Goal: Task Accomplishment & Management: Use online tool/utility

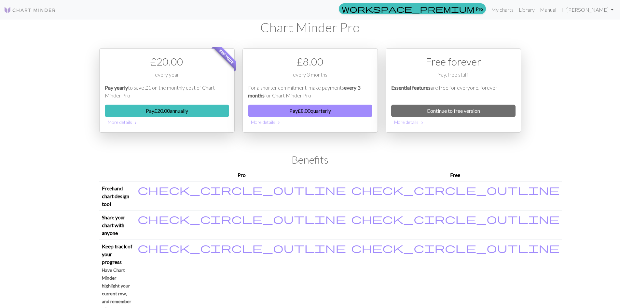
click at [421, 104] on div "Free forever Yay, free stuff Essential features are free for everyone, forever …" at bounding box center [453, 90] width 135 height 84
click at [425, 109] on link "Continue to free version" at bounding box center [453, 110] width 124 height 12
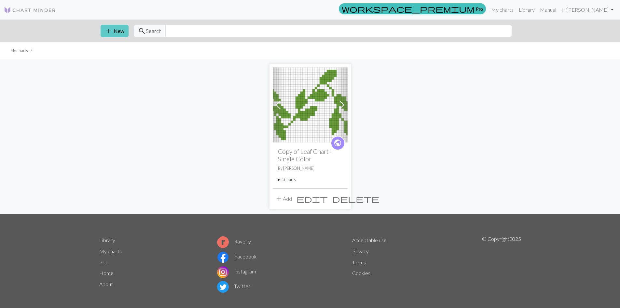
click at [110, 29] on span "add" at bounding box center [109, 30] width 8 height 9
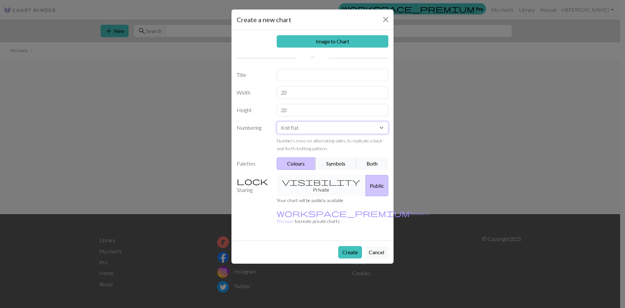
click at [319, 129] on select "Knit flat Knit in the round Lace knitting Cross stitch" at bounding box center [333, 127] width 112 height 12
select select "round"
click at [277, 121] on select "Knit flat Knit in the round Lace knitting Cross stitch" at bounding box center [333, 127] width 112 height 12
click at [301, 75] on input "text" at bounding box center [333, 75] width 112 height 12
type input "Plod and Pint"
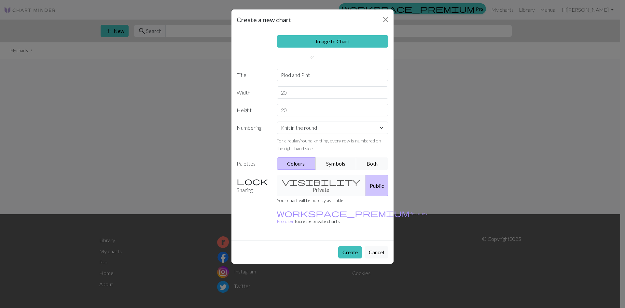
click at [318, 102] on div "Image to Chart Title Plod and Pint Width 20 Height 20 Numbering Knit flat Knit …" at bounding box center [312, 135] width 162 height 210
click at [315, 93] on input "20" at bounding box center [333, 92] width 112 height 12
drag, startPoint x: 318, startPoint y: 93, endPoint x: 252, endPoint y: 95, distance: 65.8
click at [252, 95] on div "Width 20" at bounding box center [312, 92] width 159 height 12
type input "70"
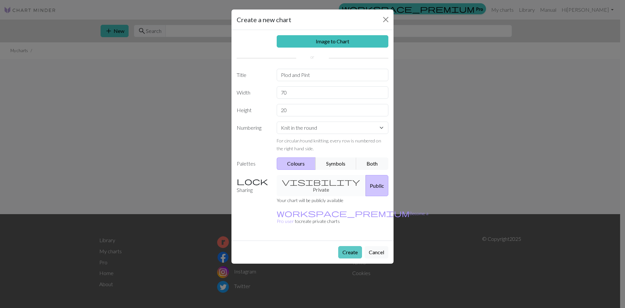
click at [345, 246] on button "Create" at bounding box center [350, 252] width 24 height 12
